Goal: Task Accomplishment & Management: Use online tool/utility

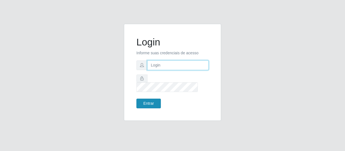
type input "[EMAIL_ADDRESS][DOMAIN_NAME]"
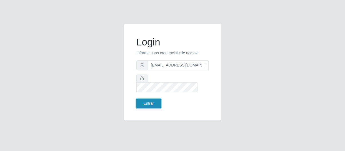
click at [156, 103] on button "Entrar" at bounding box center [148, 104] width 24 height 10
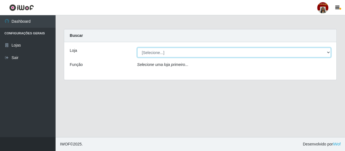
click at [329, 51] on select "[Selecione...] Mar Vermelho - Loja 04" at bounding box center [234, 53] width 194 height 10
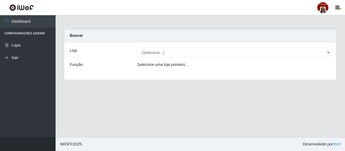
click at [277, 72] on div "Loja [Selecione...] Mar Vermelho - Loja 04 Função Selecione uma loja primeiro..." at bounding box center [200, 61] width 272 height 38
click at [328, 62] on div "Selecione uma loja primeiro..." at bounding box center [234, 66] width 202 height 8
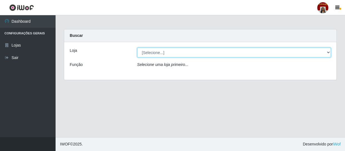
click at [328, 53] on select "[Selecione...] Mar Vermelho - Loja 04" at bounding box center [234, 53] width 194 height 10
select select "251"
click at [137, 48] on select "[Selecione...] Mar Vermelho - Loja 04" at bounding box center [234, 53] width 194 height 10
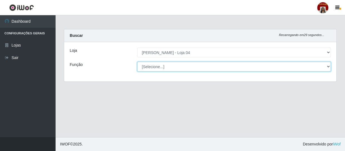
click at [326, 64] on select "[Selecione...] ASG ASG + ASG ++ Auxiliar de Depósito Auxiliar de Depósito + Aux…" at bounding box center [234, 67] width 194 height 10
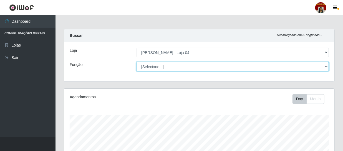
scroll to position [115, 271]
select select "112"
click at [137, 62] on select "[Selecione...] ASG ASG + ASG ++ Auxiliar de Depósito Auxiliar de Depósito + Aux…" at bounding box center [233, 67] width 193 height 10
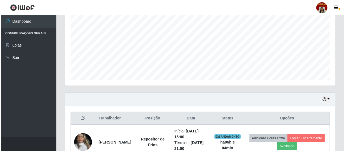
scroll to position [220, 0]
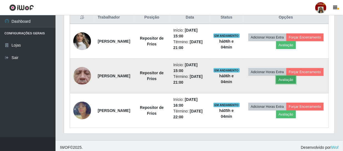
click at [296, 81] on button "Avaliação" at bounding box center [287, 80] width 20 height 8
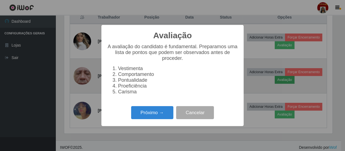
scroll to position [115, 268]
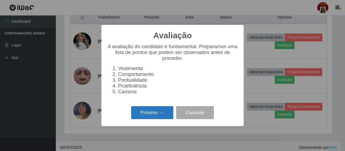
click at [153, 115] on button "Próximo →" at bounding box center [152, 112] width 42 height 13
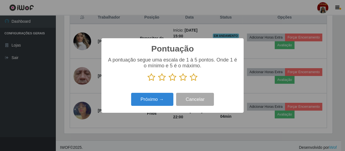
scroll to position [277792, 277639]
click at [194, 80] on icon at bounding box center [194, 77] width 8 height 8
click at [190, 82] on input "radio" at bounding box center [190, 82] width 0 height 0
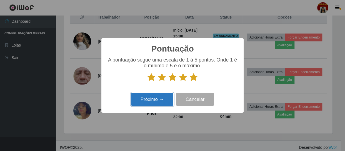
click at [167, 96] on button "Próximo →" at bounding box center [152, 99] width 42 height 13
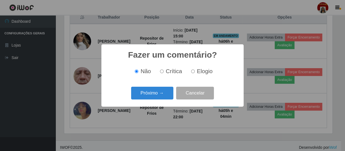
click at [167, 96] on button "Próximo →" at bounding box center [152, 93] width 42 height 13
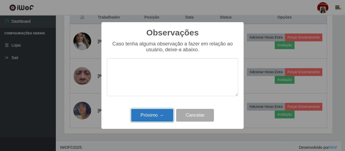
click at [156, 114] on button "Próximo →" at bounding box center [152, 115] width 42 height 13
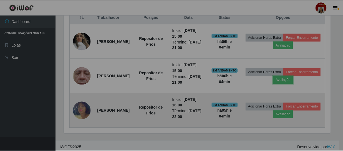
scroll to position [115, 271]
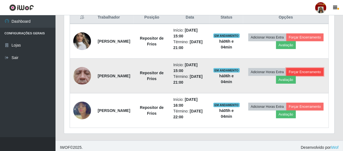
click at [287, 76] on button "Forçar Encerramento" at bounding box center [305, 72] width 37 height 8
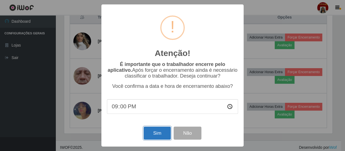
click at [153, 131] on button "Sim" at bounding box center [157, 133] width 27 height 13
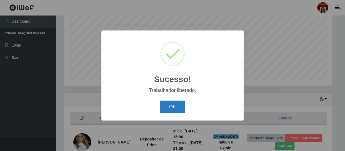
click at [170, 105] on button "OK" at bounding box center [173, 107] width 26 height 13
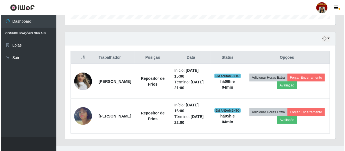
scroll to position [188, 0]
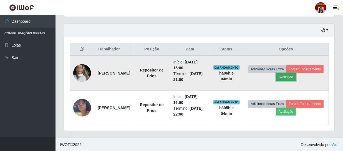
click at [296, 75] on button "Avaliação" at bounding box center [287, 77] width 20 height 8
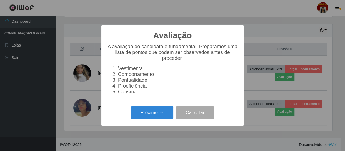
scroll to position [115, 268]
click at [160, 111] on button "Próximo →" at bounding box center [152, 112] width 42 height 13
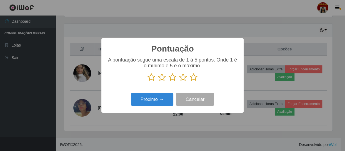
scroll to position [277792, 277639]
click at [194, 78] on icon at bounding box center [194, 77] width 8 height 8
click at [190, 82] on input "radio" at bounding box center [190, 82] width 0 height 0
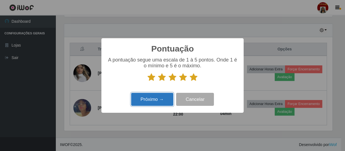
click at [155, 104] on button "Próximo →" at bounding box center [152, 99] width 42 height 13
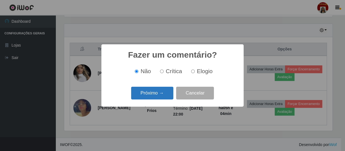
click at [155, 96] on button "Próximo →" at bounding box center [152, 93] width 42 height 13
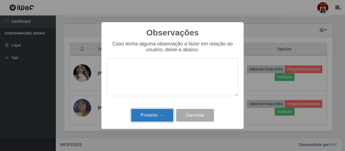
click at [154, 115] on button "Próximo →" at bounding box center [152, 115] width 42 height 13
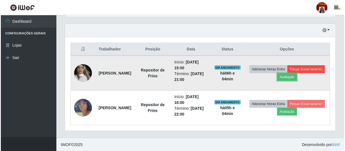
scroll to position [115, 271]
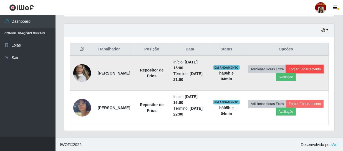
click at [287, 73] on button "Forçar Encerramento" at bounding box center [305, 70] width 37 height 8
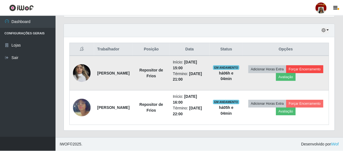
scroll to position [115, 268]
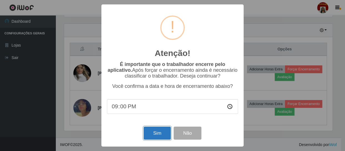
click at [156, 134] on button "Sim" at bounding box center [157, 133] width 27 height 13
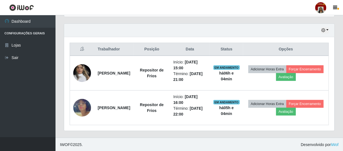
scroll to position [0, 0]
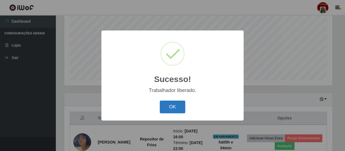
click at [179, 106] on button "OK" at bounding box center [173, 107] width 26 height 13
